Goal: Task Accomplishment & Management: Use online tool/utility

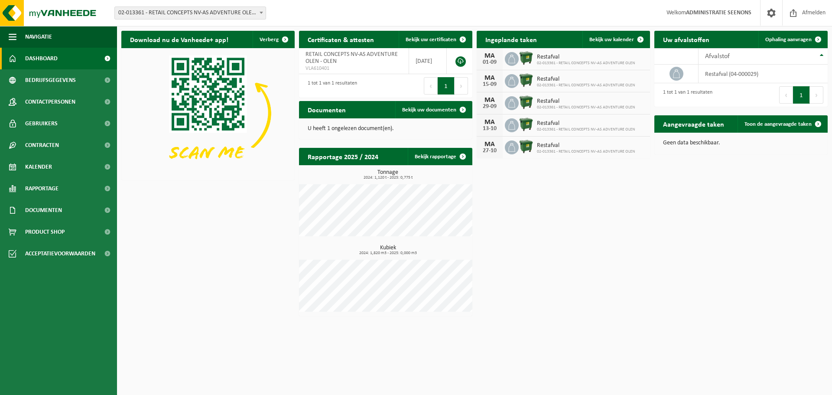
click at [195, 10] on span "02-013361 - RETAIL CONCEPTS NV-AS ADVENTURE OLEN - OLEN" at bounding box center [190, 13] width 151 height 12
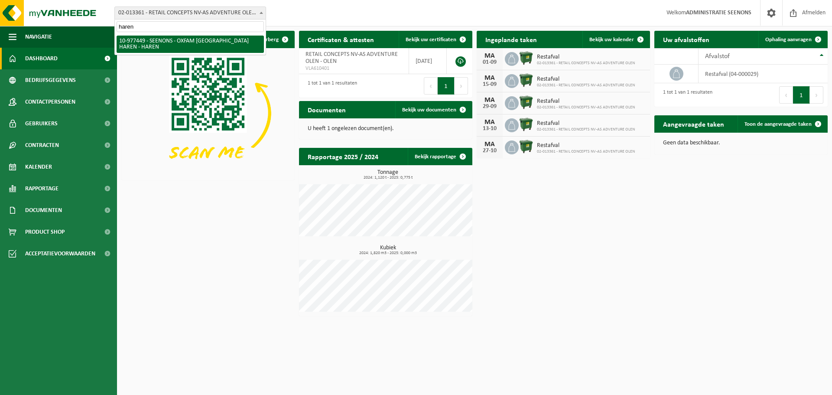
type input "haren"
select select "159475"
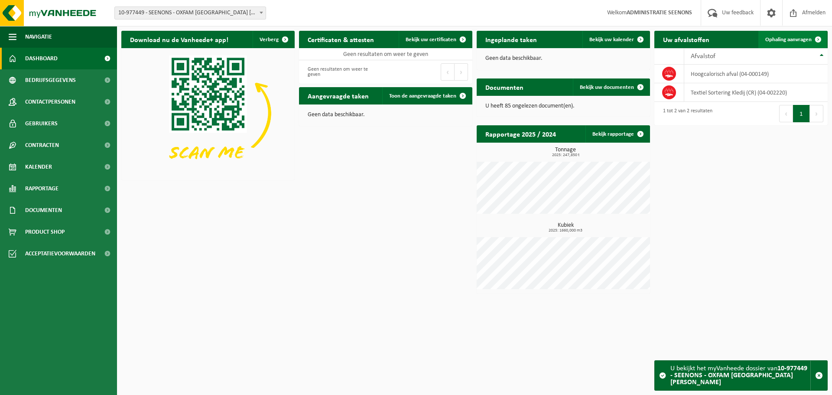
click at [775, 42] on span "Ophaling aanvragen" at bounding box center [788, 40] width 46 height 6
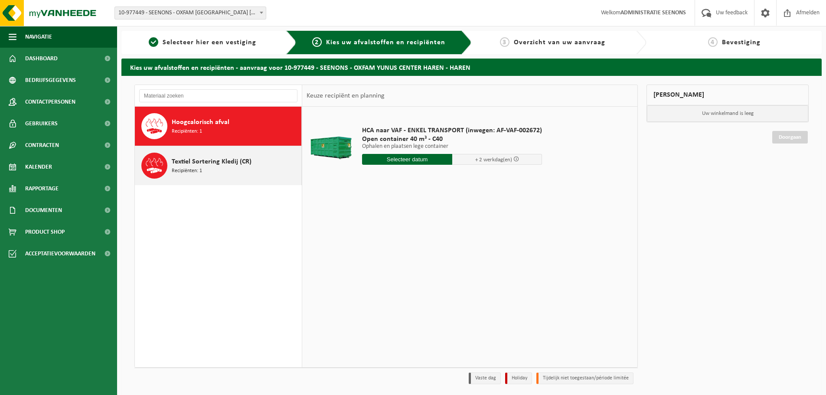
click at [157, 161] on icon at bounding box center [154, 165] width 17 height 17
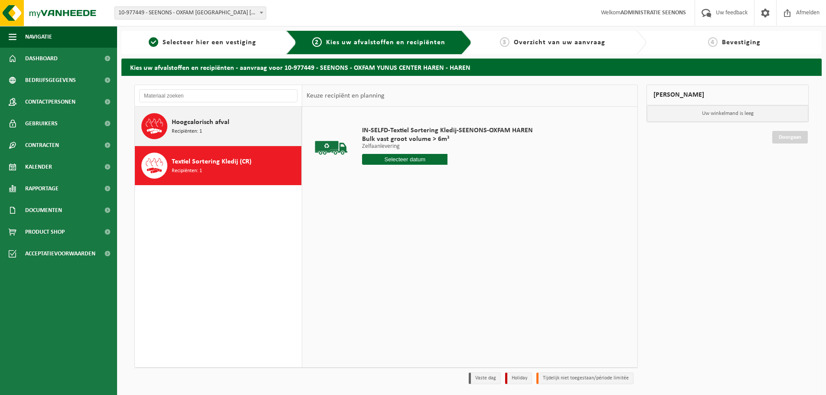
click at [198, 133] on span "Recipiënten: 1" at bounding box center [187, 131] width 30 height 8
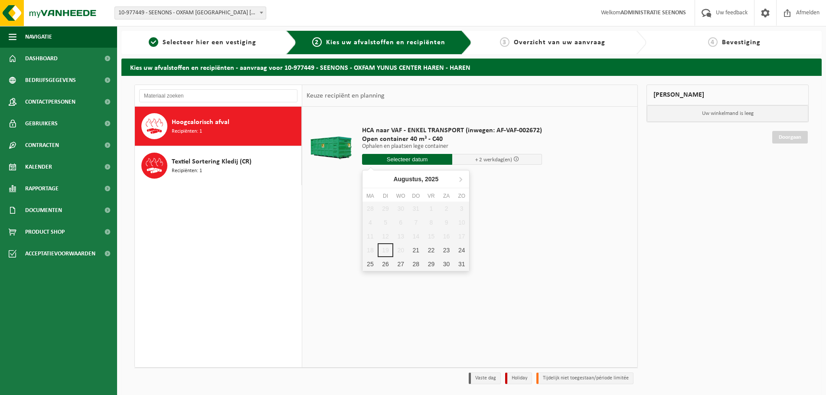
click at [406, 158] on input "text" at bounding box center [407, 159] width 90 height 11
click at [416, 252] on div "21" at bounding box center [415, 250] width 15 height 14
type input "Van 2025-08-21"
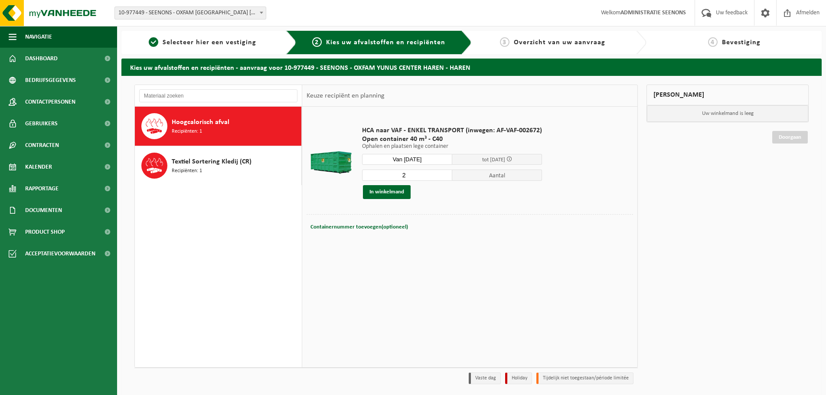
drag, startPoint x: 444, startPoint y: 172, endPoint x: 431, endPoint y: 185, distance: 18.4
type input "2"
click at [444, 172] on input "2" at bounding box center [407, 174] width 90 height 11
click at [385, 194] on button "In winkelmand" at bounding box center [387, 192] width 48 height 14
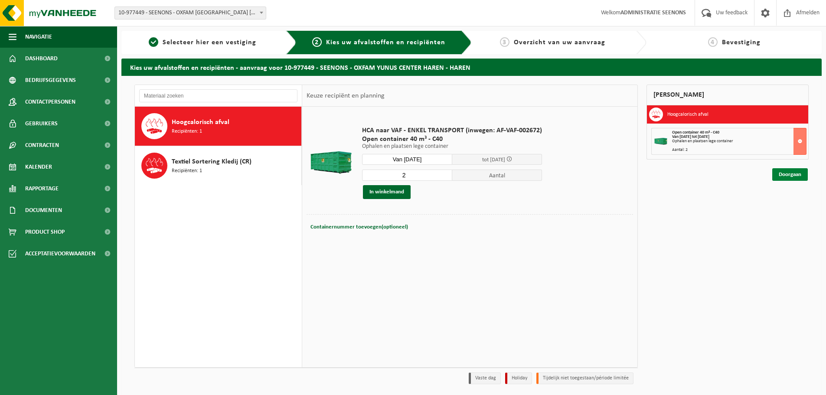
click at [802, 177] on link "Doorgaan" at bounding box center [790, 174] width 36 height 13
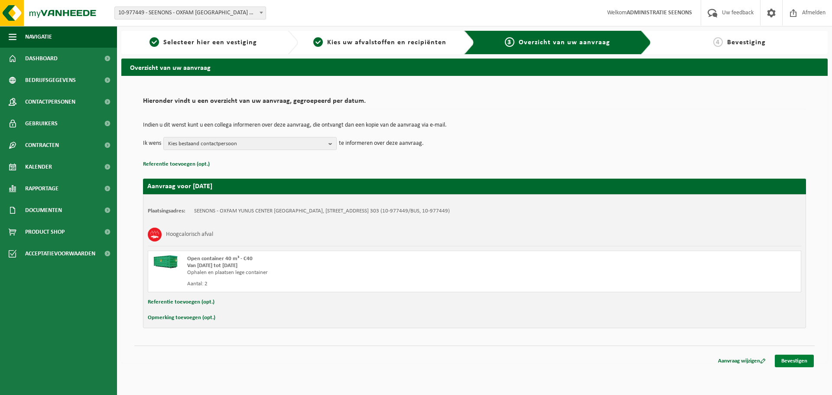
click at [791, 360] on link "Bevestigen" at bounding box center [794, 360] width 39 height 13
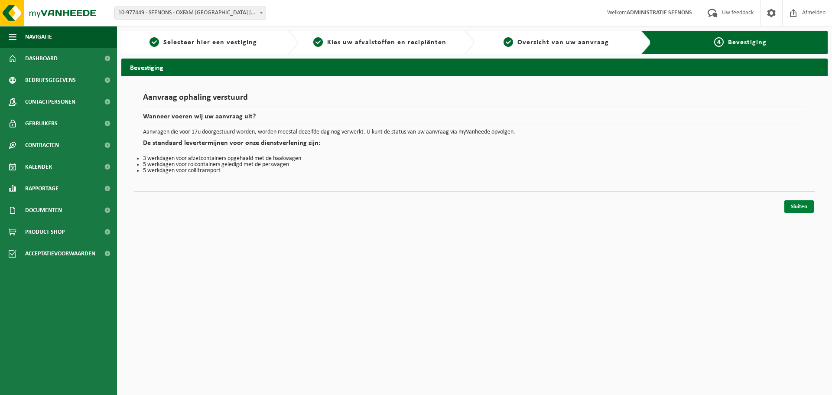
click at [804, 205] on link "Sluiten" at bounding box center [798, 206] width 29 height 13
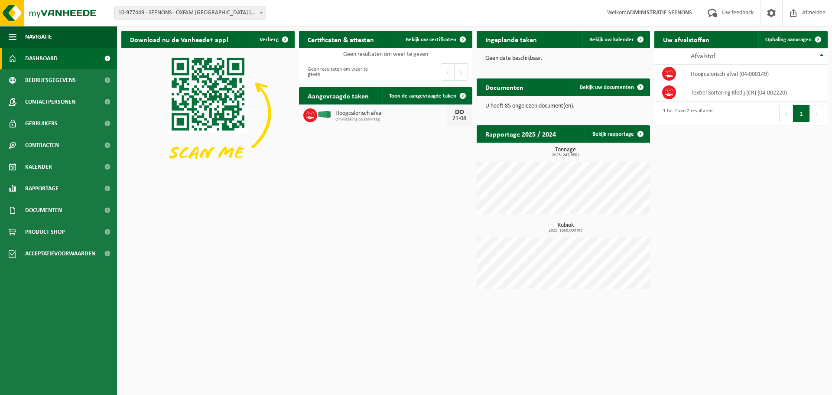
click at [202, 21] on div "Vestiging: 02-013361 - RETAIL CONCEPTS NV-AS ADVENTURE OLEN - OLEN 02-013362 - …" at bounding box center [416, 13] width 832 height 26
click at [205, 13] on span "10-977449 - SEENONS - OXFAM [GEOGRAPHIC_DATA] HAREN - HAREN" at bounding box center [190, 13] width 151 height 12
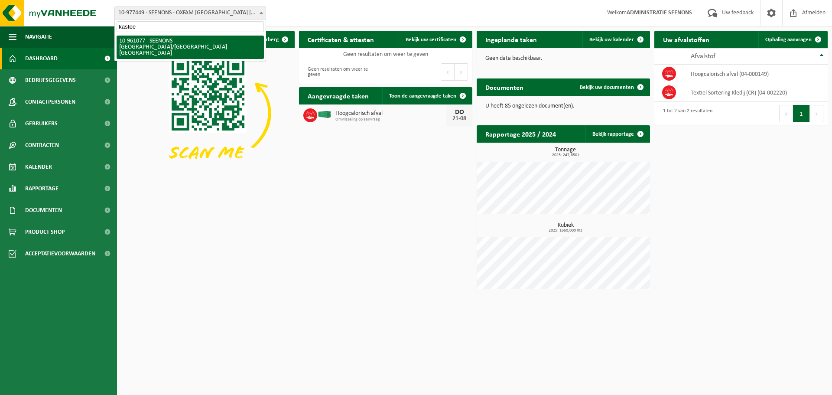
type input "kasteel"
select select "149825"
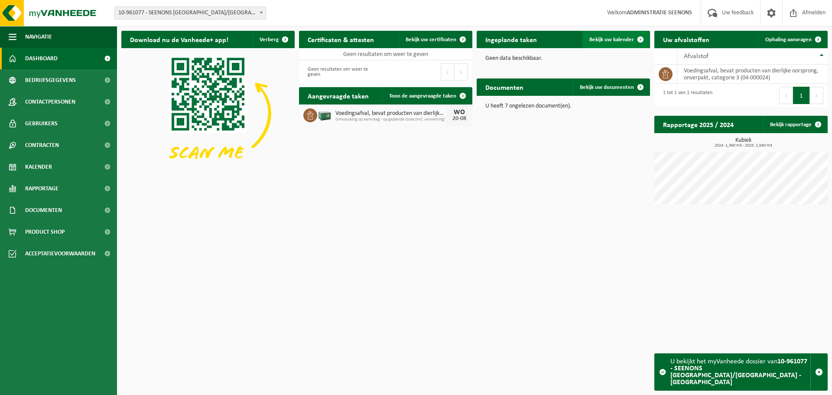
click at [603, 39] on span "Bekijk uw kalender" at bounding box center [611, 40] width 45 height 6
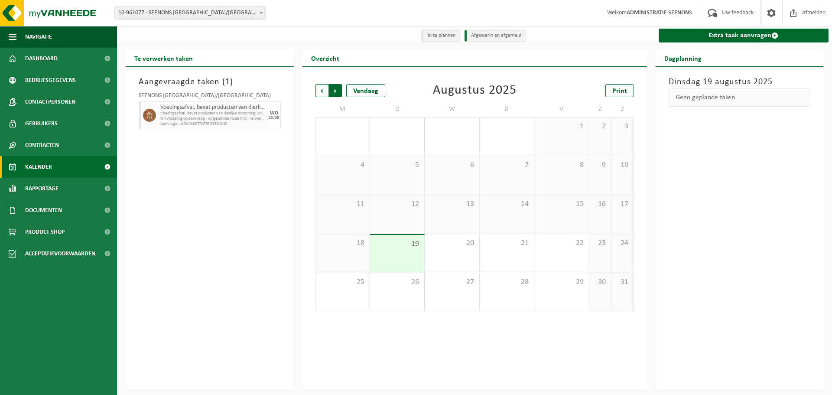
click at [323, 91] on span "Vorige" at bounding box center [321, 90] width 13 height 13
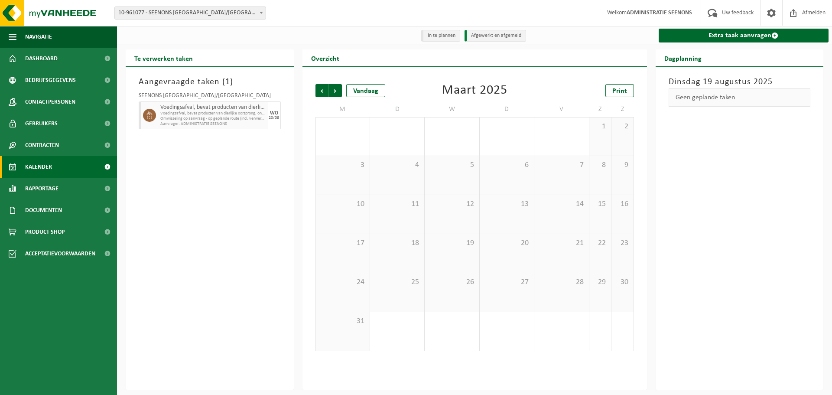
click at [323, 91] on span "Vorige" at bounding box center [321, 90] width 13 height 13
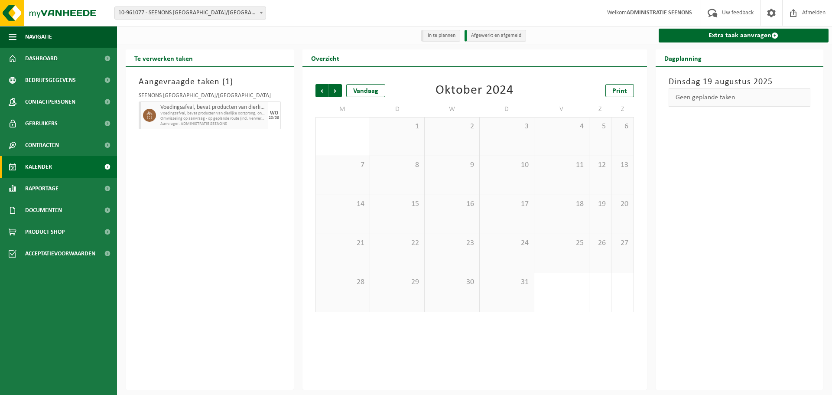
click at [323, 91] on span "Vorige" at bounding box center [321, 90] width 13 height 13
click at [367, 96] on div "Vandaag" at bounding box center [365, 90] width 39 height 13
